Goal: Task Accomplishment & Management: Manage account settings

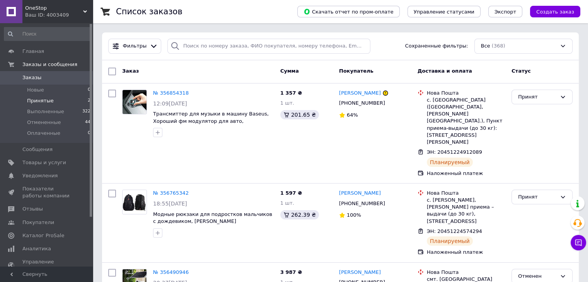
click at [43, 101] on span "Принятые" at bounding box center [40, 100] width 27 height 7
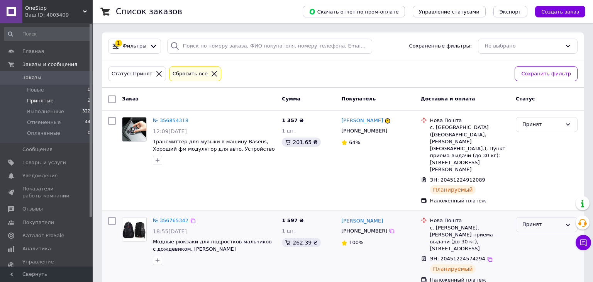
click at [530, 221] on div "Принят" at bounding box center [542, 225] width 39 height 8
click at [530, 234] on li "Выполнен" at bounding box center [546, 241] width 61 height 14
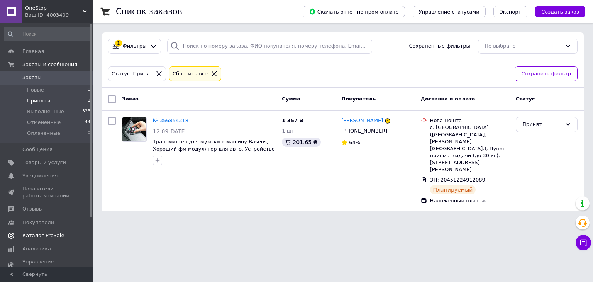
click at [48, 232] on span "Каталог ProSale" at bounding box center [43, 235] width 42 height 7
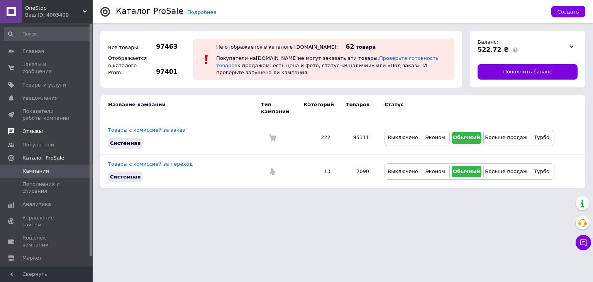
click at [31, 128] on span "Отзывы" at bounding box center [32, 131] width 20 height 7
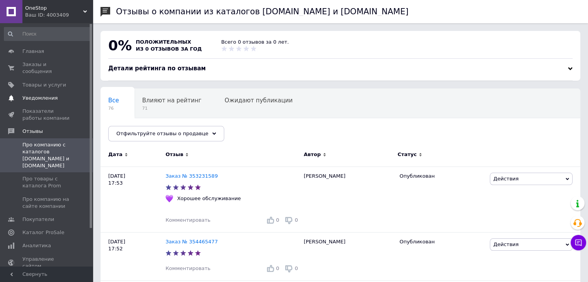
click at [39, 95] on span "Уведомления" at bounding box center [39, 98] width 35 height 7
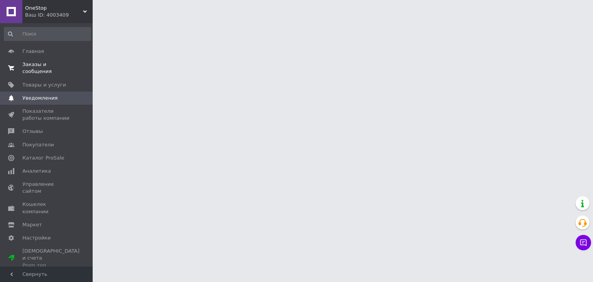
click at [53, 66] on span "Заказы и сообщения" at bounding box center [46, 68] width 49 height 14
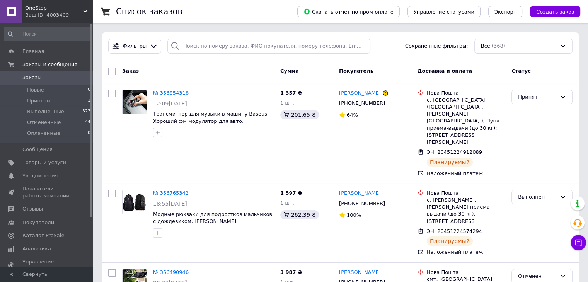
click at [49, 235] on span "Каталог ProSale" at bounding box center [43, 235] width 42 height 7
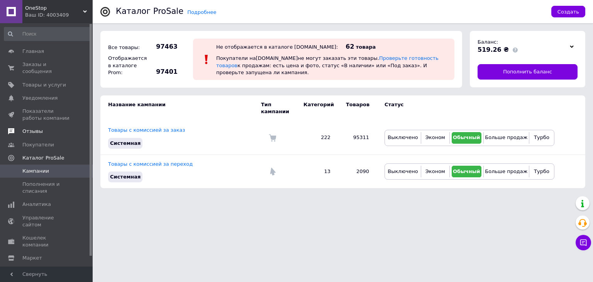
click at [37, 128] on span "Отзывы" at bounding box center [32, 131] width 20 height 7
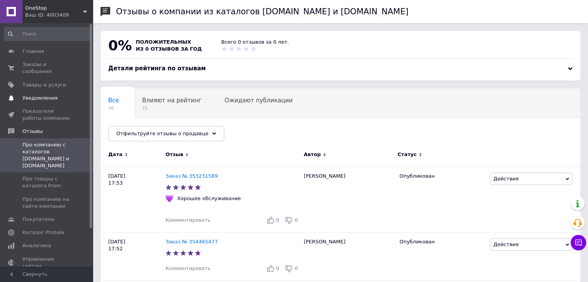
click at [41, 95] on span "Уведомления" at bounding box center [39, 98] width 35 height 7
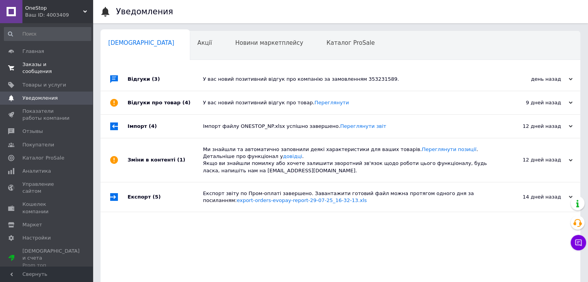
click at [46, 66] on span "Заказы и сообщения" at bounding box center [46, 68] width 49 height 14
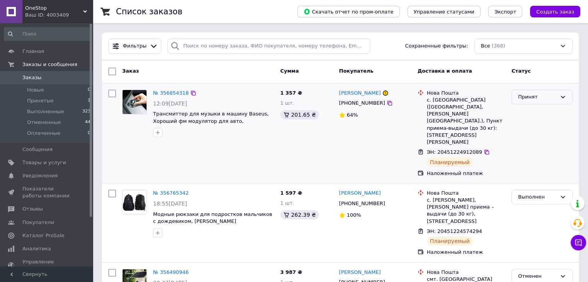
click at [528, 96] on div "Принят" at bounding box center [537, 97] width 39 height 8
click at [521, 112] on li "Выполнен" at bounding box center [541, 113] width 60 height 14
click at [31, 78] on span "Заказы" at bounding box center [31, 77] width 19 height 7
